Goal: Information Seeking & Learning: Learn about a topic

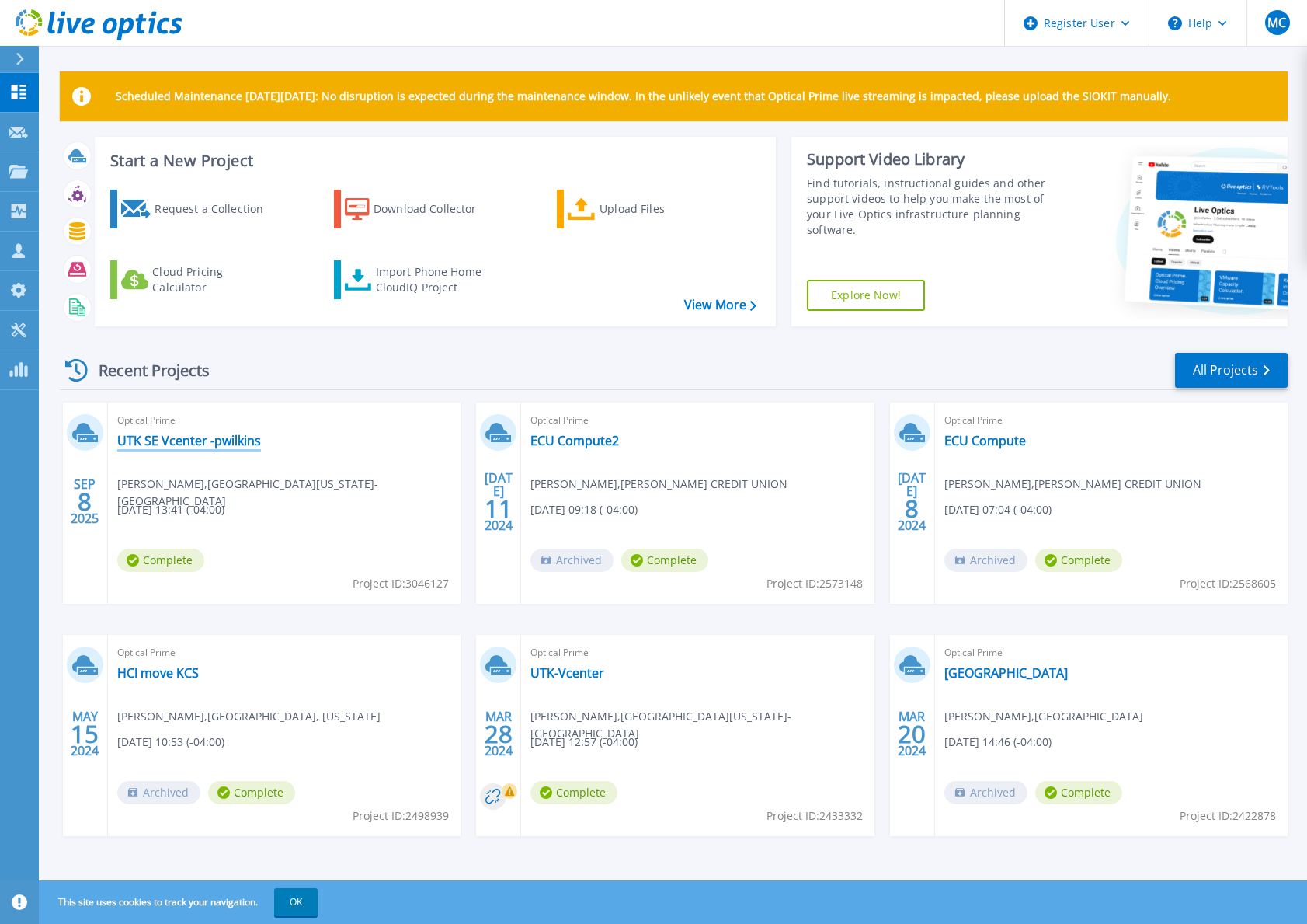
click at [231, 443] on link "UTK SE Vcenter -pwilkins" at bounding box center [189, 441] width 144 height 16
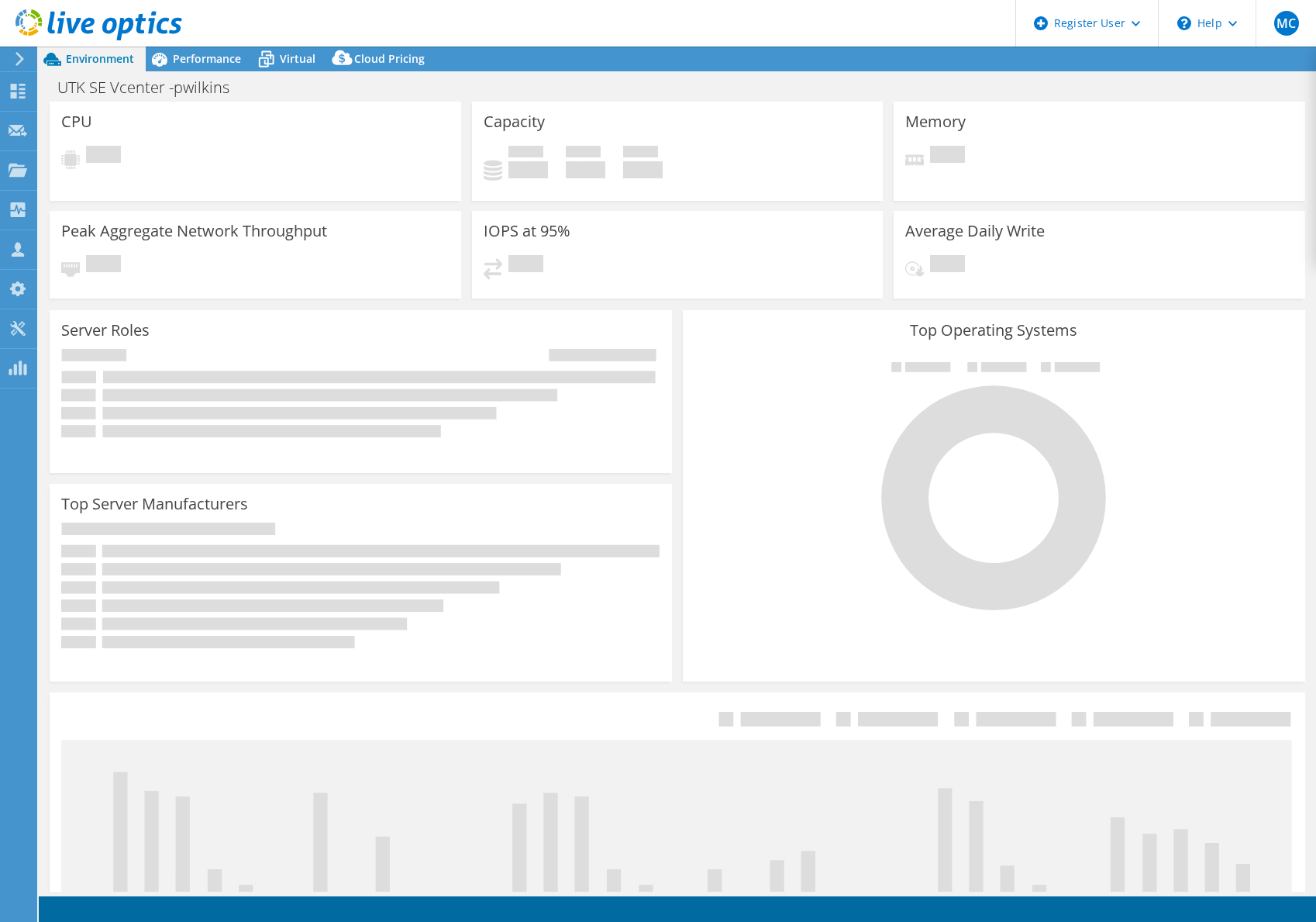
select select "USD"
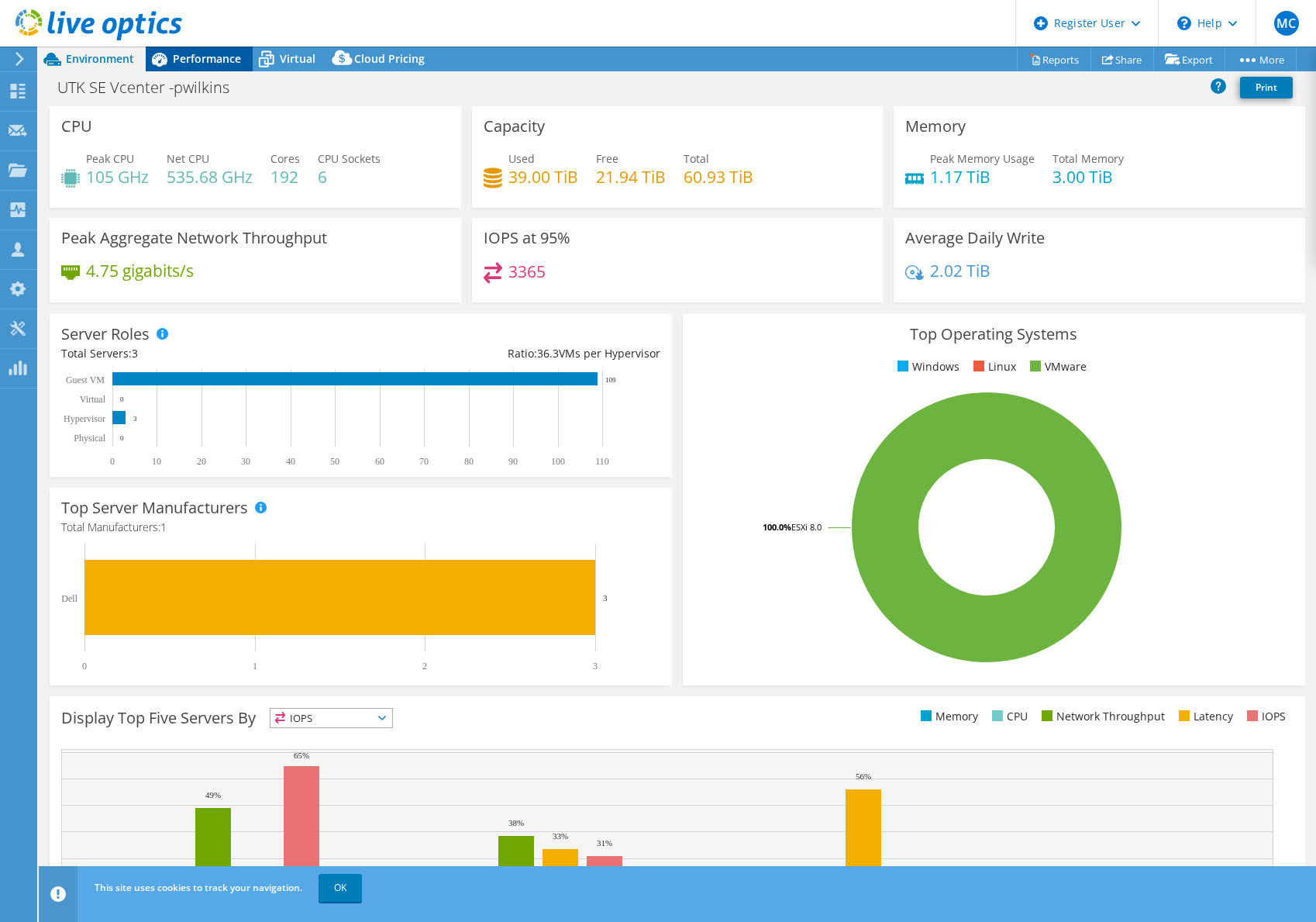
click at [201, 64] on span "Performance" at bounding box center [207, 58] width 68 height 15
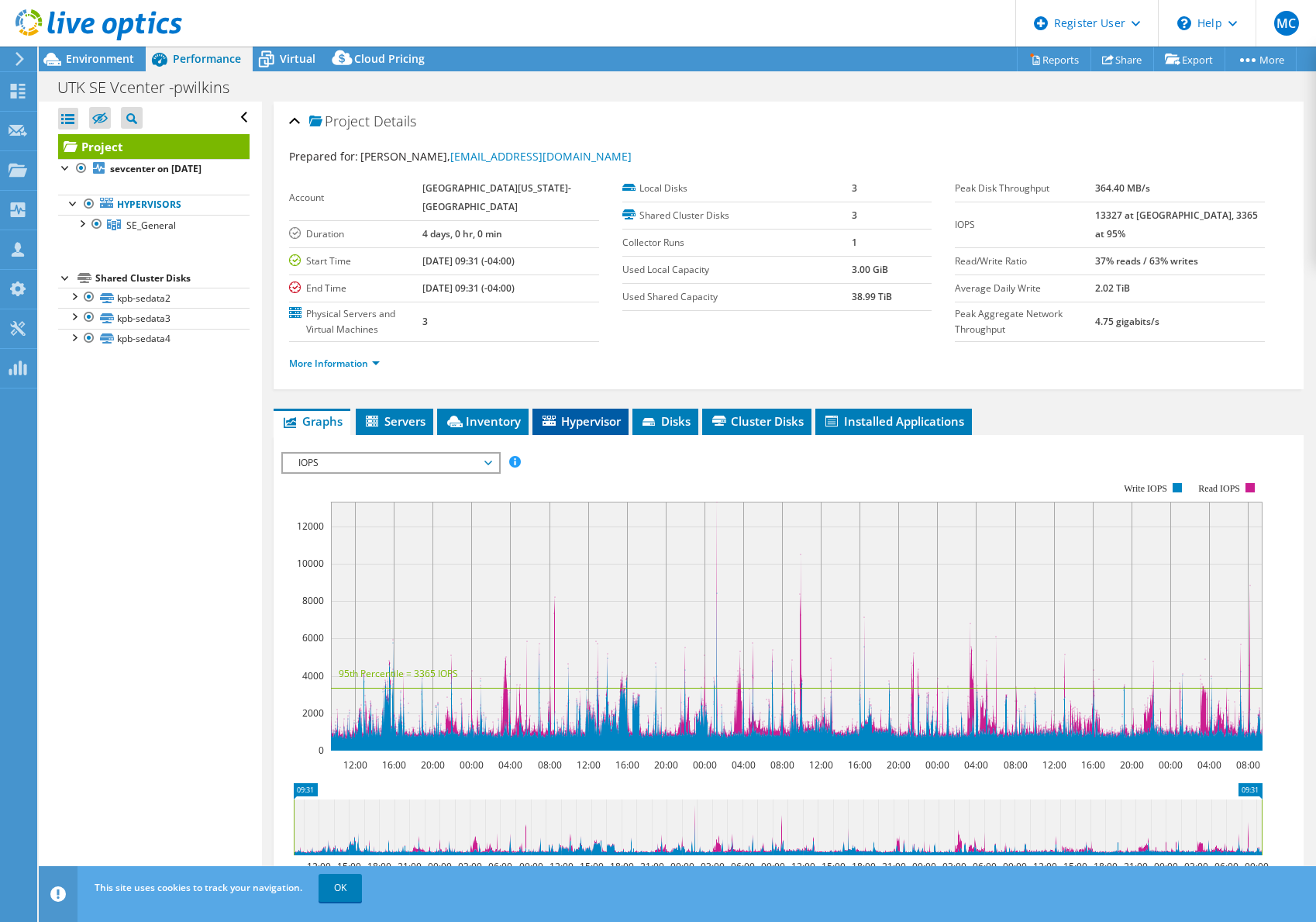
click at [598, 420] on span "Hypervisor" at bounding box center [581, 421] width 80 height 16
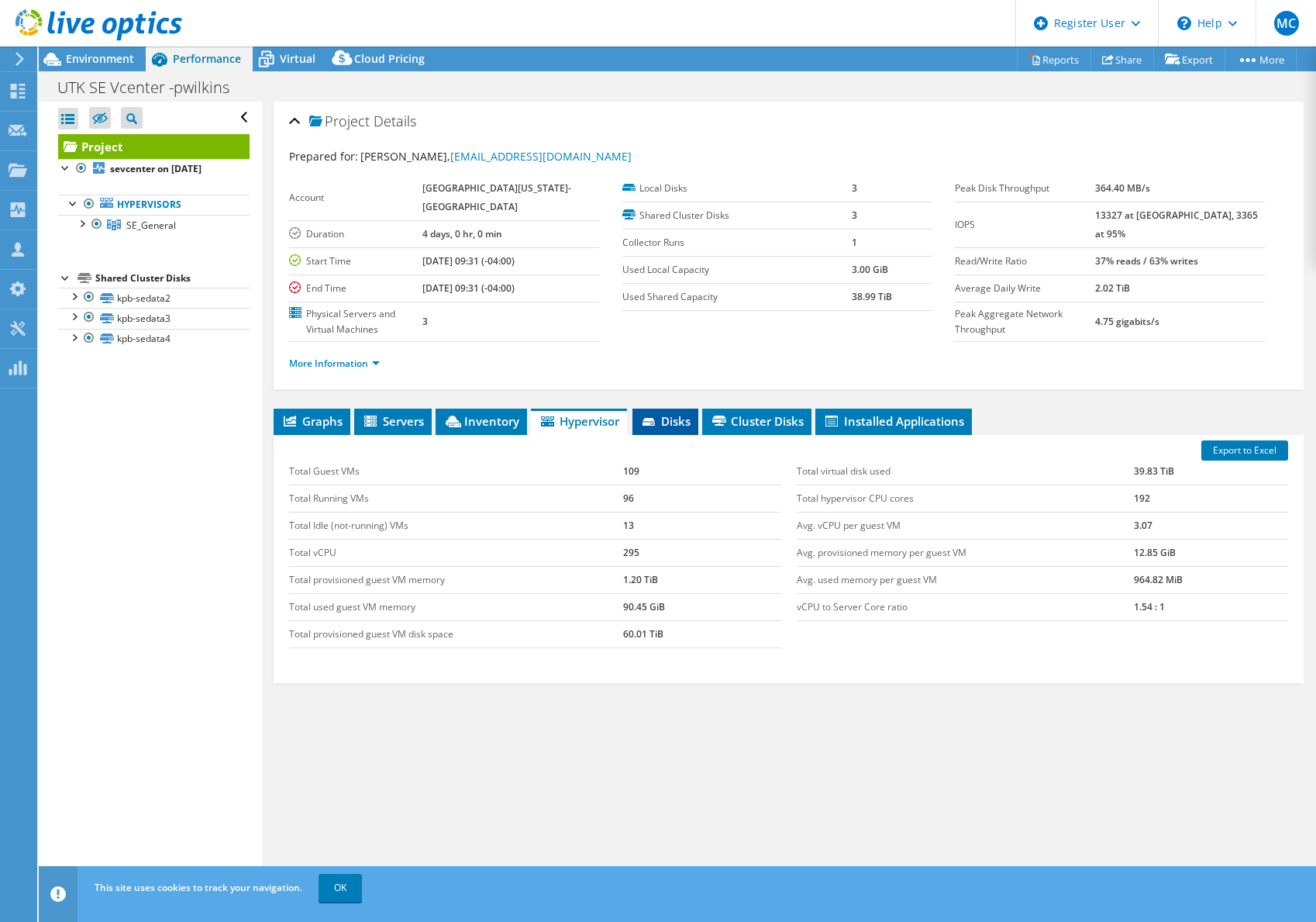
click at [668, 426] on span "Disks" at bounding box center [666, 421] width 51 height 16
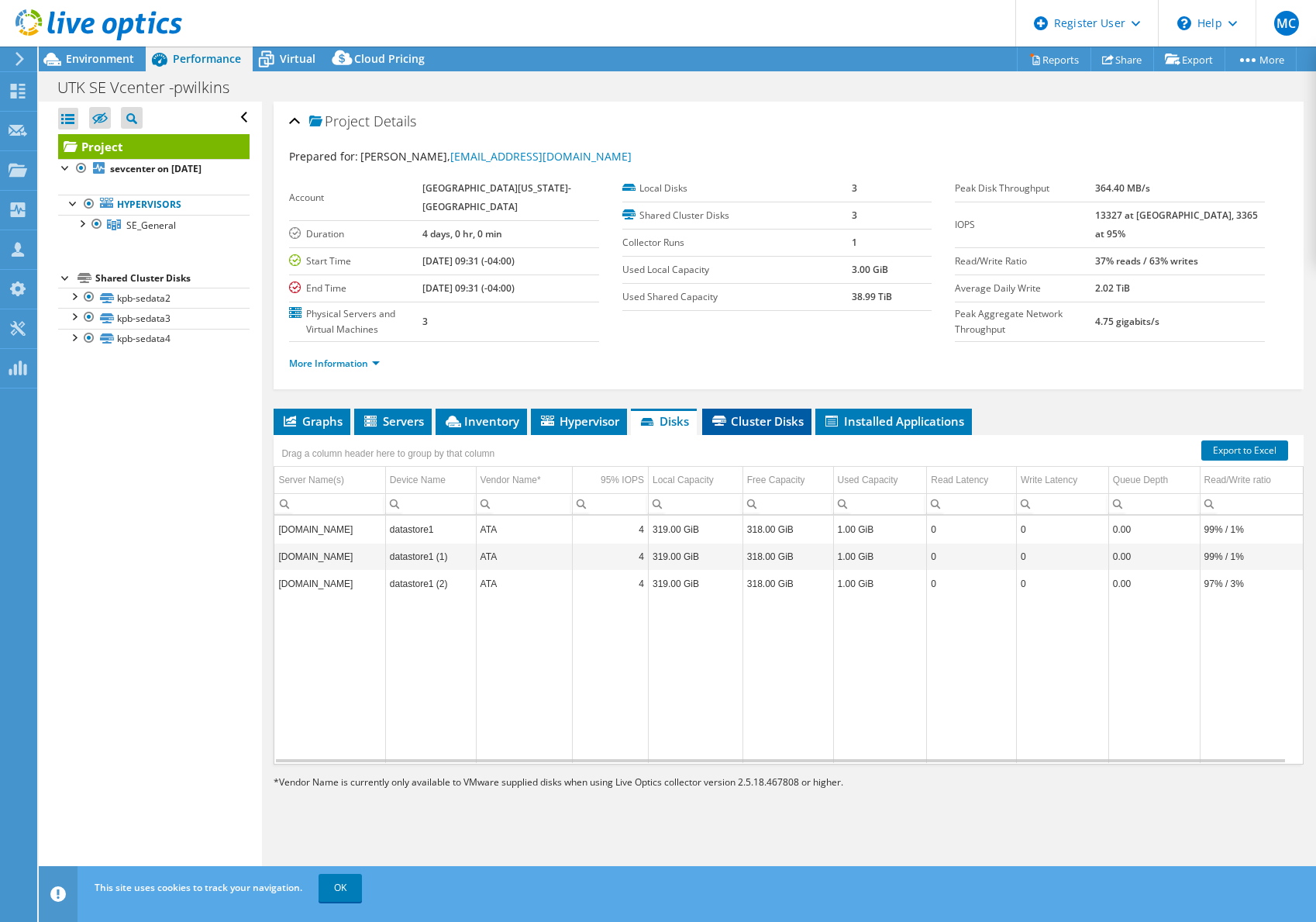
click at [738, 417] on span "Cluster Disks" at bounding box center [757, 421] width 94 height 16
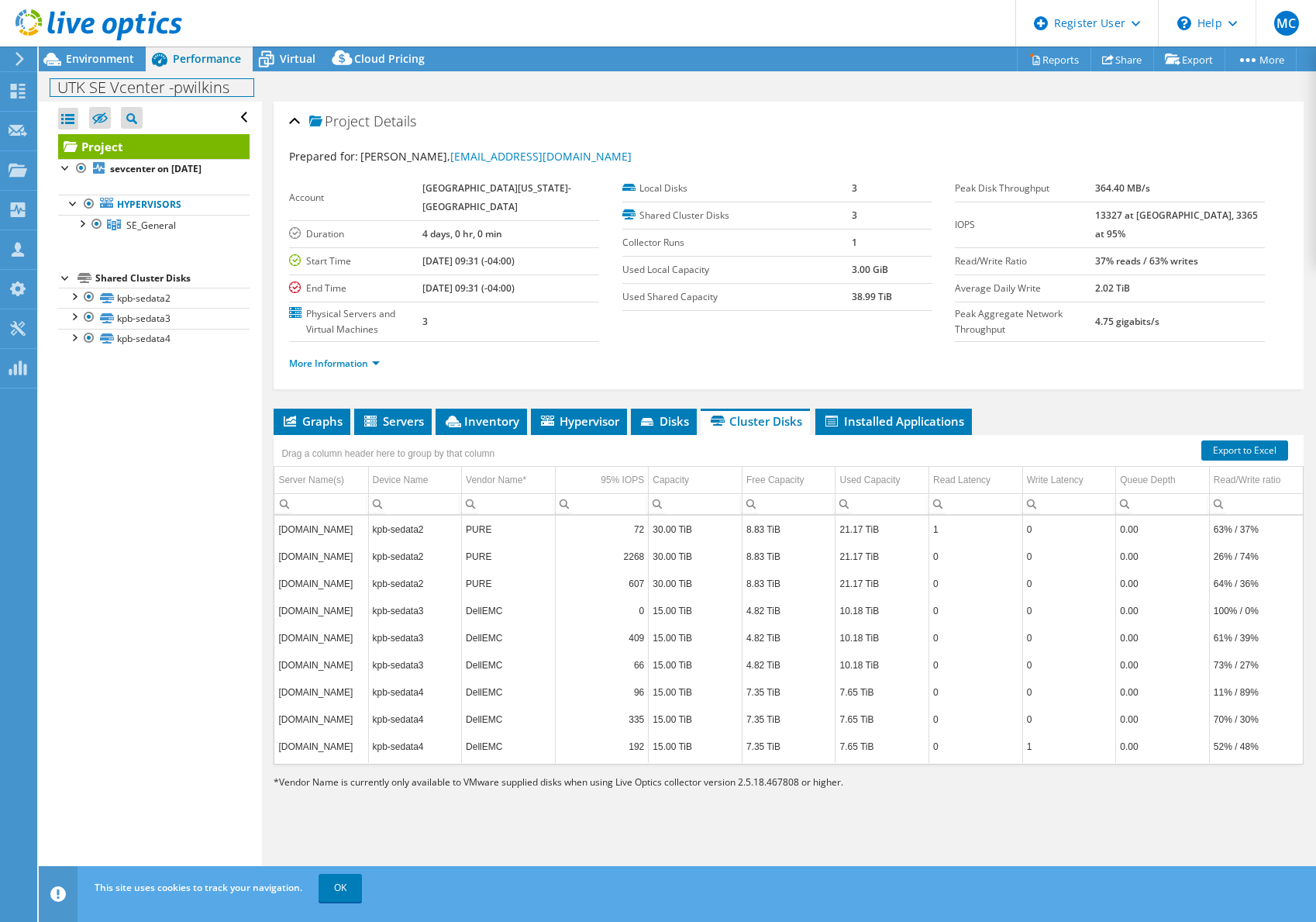
click at [96, 71] on div "UTK SE Vcenter -pwilkins Print" at bounding box center [678, 86] width 1277 height 30
click at [96, 58] on span "Environment" at bounding box center [100, 58] width 68 height 15
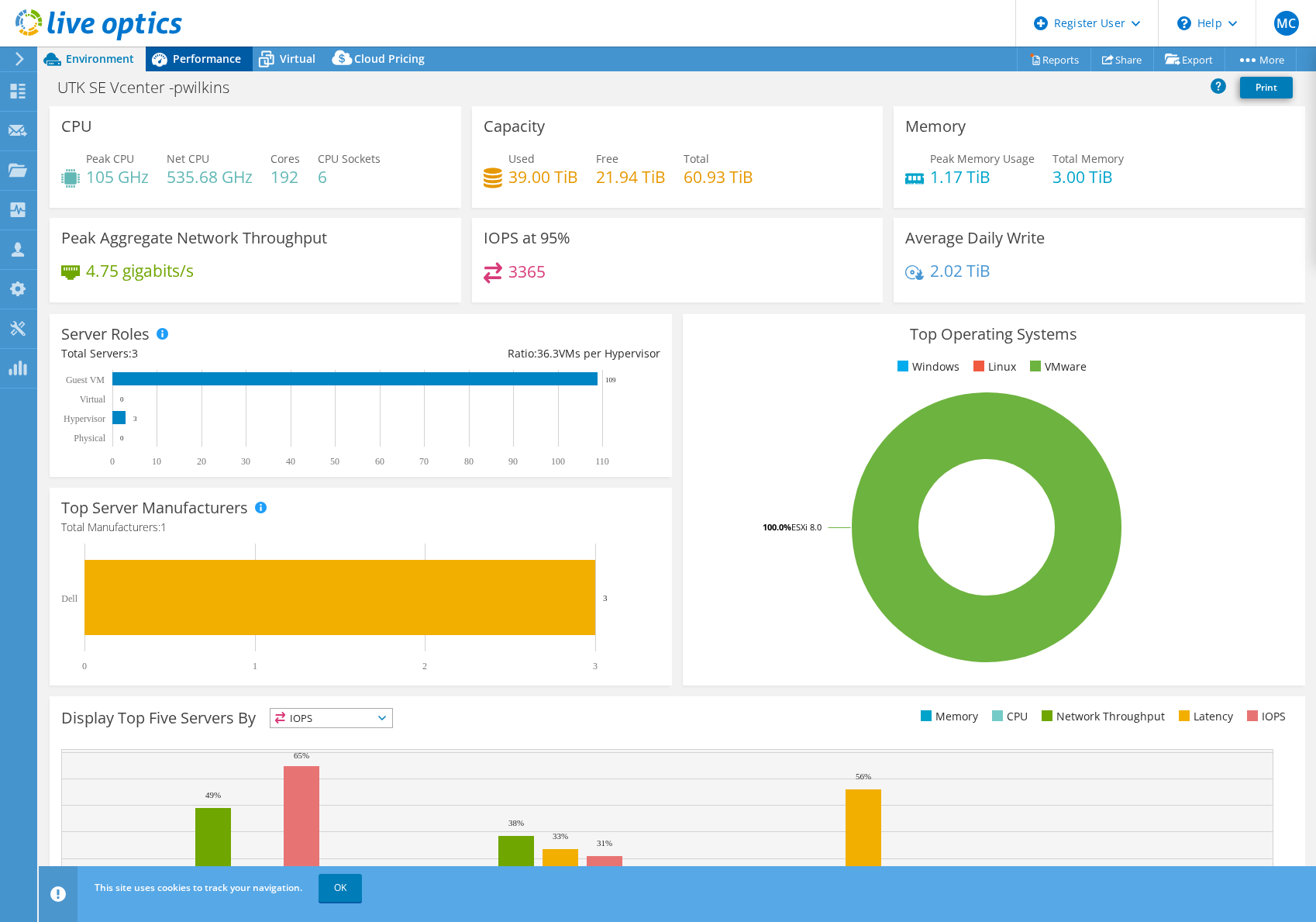
click at [213, 60] on span "Performance" at bounding box center [207, 58] width 68 height 15
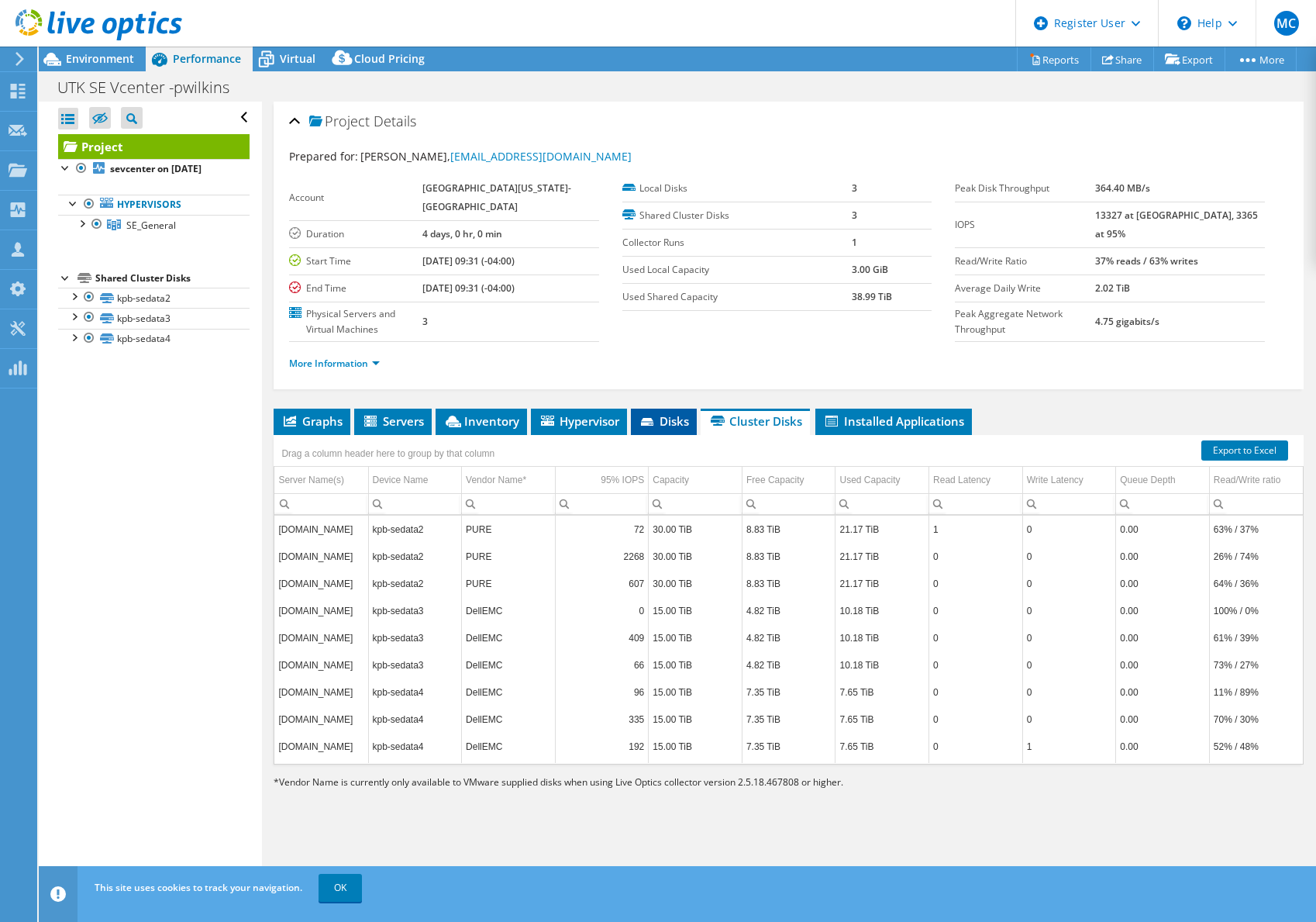
click at [678, 426] on span "Disks" at bounding box center [664, 421] width 51 height 16
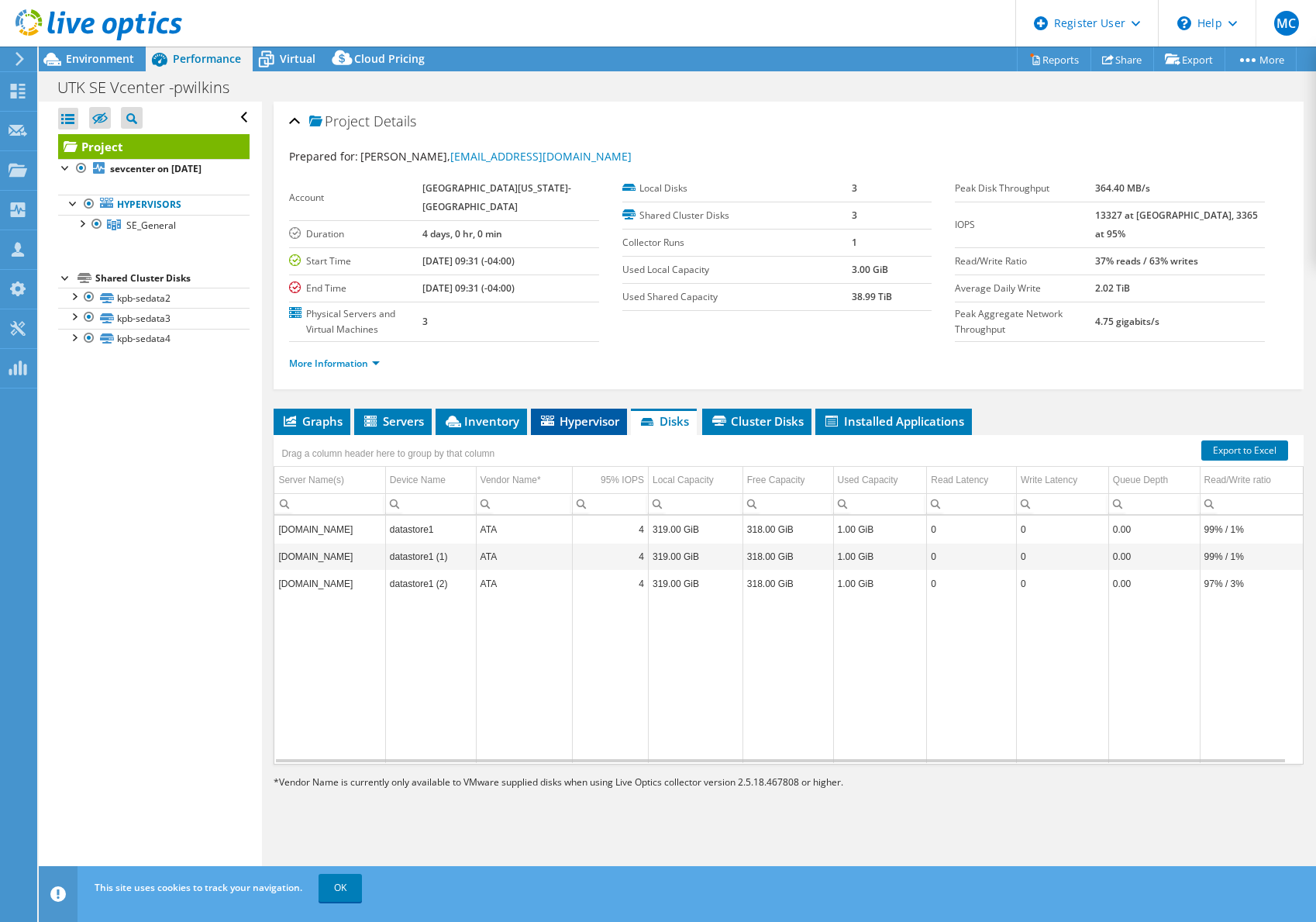
click at [555, 422] on span "Hypervisor" at bounding box center [579, 421] width 80 height 16
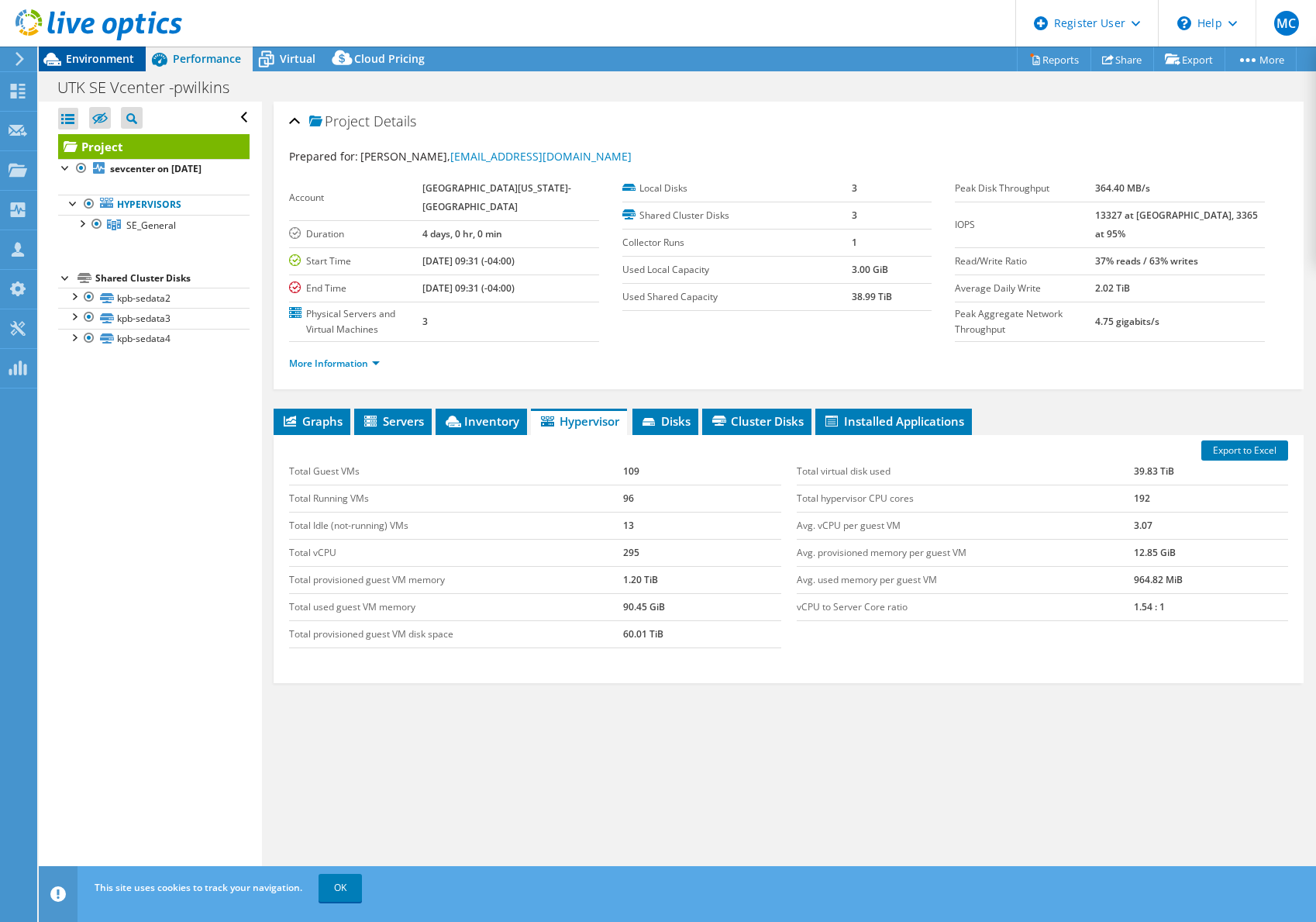
click at [103, 54] on span "Environment" at bounding box center [100, 58] width 68 height 15
